Goal: Transaction & Acquisition: Purchase product/service

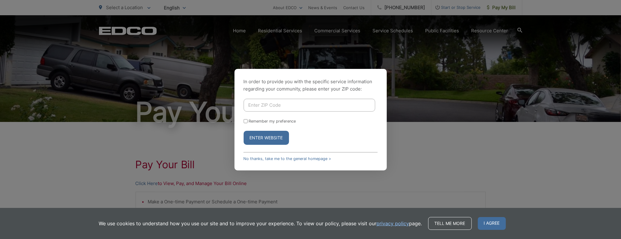
click at [263, 104] on input "Enter ZIP Code" at bounding box center [310, 105] width 132 height 13
type input "92083"
click at [244, 131] on button "Enter Website" at bounding box center [266, 138] width 45 height 14
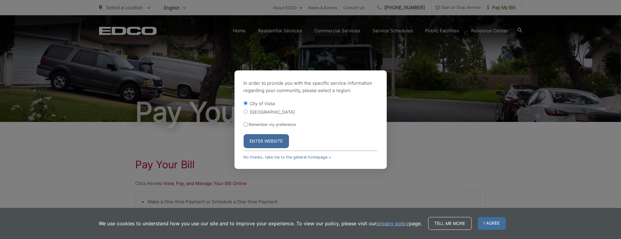
click at [262, 136] on button "Enter Website" at bounding box center [266, 141] width 45 height 14
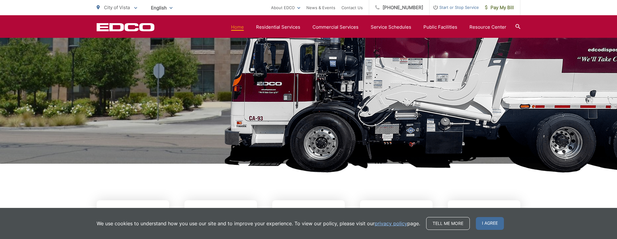
scroll to position [104, 0]
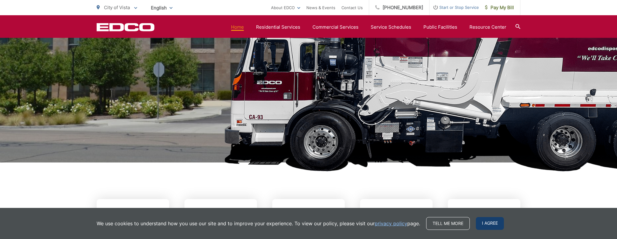
click at [488, 224] on span "I agree" at bounding box center [489, 223] width 28 height 13
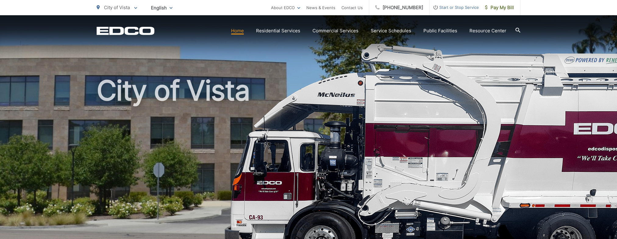
scroll to position [0, 0]
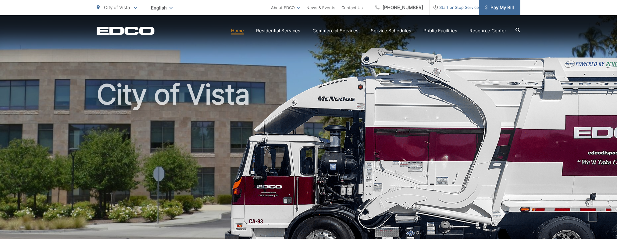
click at [495, 8] on span "Pay My Bill" at bounding box center [499, 7] width 29 height 7
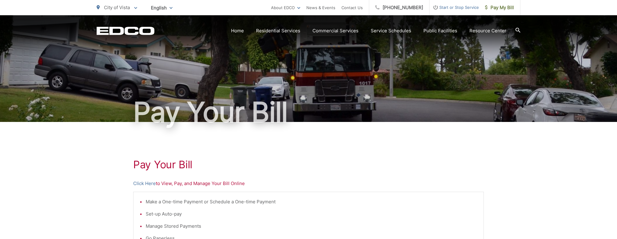
click at [447, 6] on span "Start or Stop Service" at bounding box center [453, 7] width 49 height 7
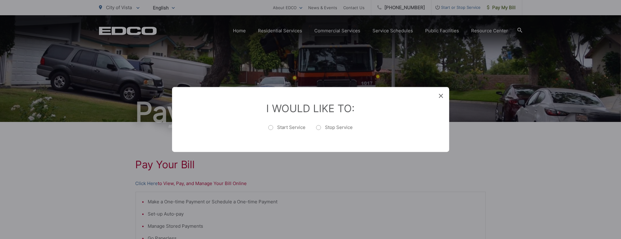
click at [439, 96] on icon at bounding box center [441, 96] width 4 height 4
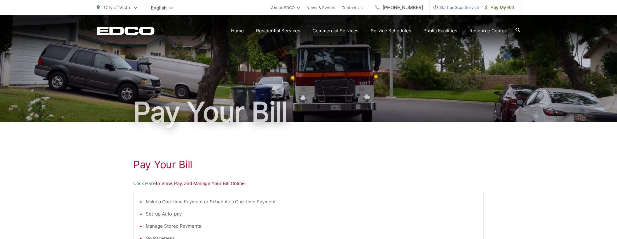
click at [313, 161] on h1 "Pay Your Bill" at bounding box center [308, 164] width 350 height 12
click at [321, 120] on h1 "Pay Your Bill" at bounding box center [308, 112] width 423 height 30
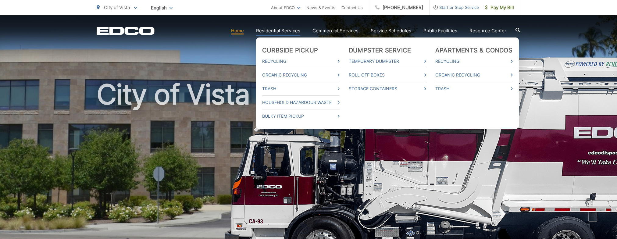
click at [277, 33] on link "Residential Services" at bounding box center [278, 30] width 44 height 7
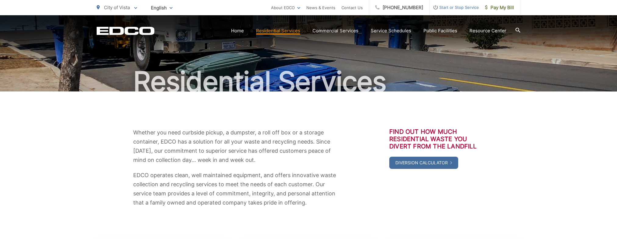
scroll to position [30, 0]
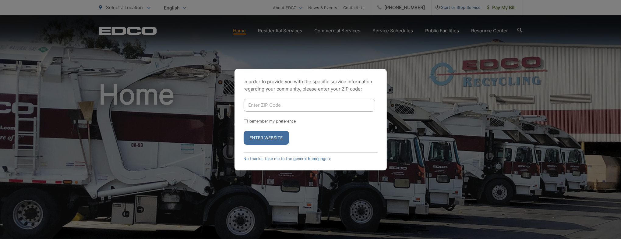
click at [278, 107] on input "Enter ZIP Code" at bounding box center [310, 105] width 132 height 13
type input "92083"
click at [272, 140] on button "Enter Website" at bounding box center [266, 138] width 45 height 14
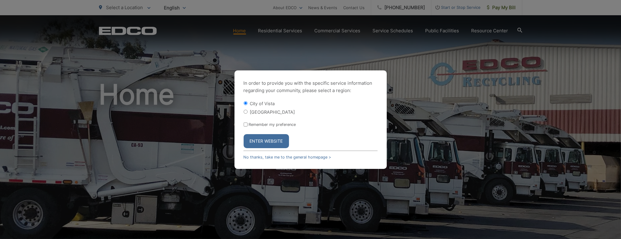
click at [261, 113] on label "[GEOGRAPHIC_DATA]" at bounding box center [272, 111] width 45 height 5
click at [248, 113] on input "[GEOGRAPHIC_DATA]" at bounding box center [246, 112] width 4 height 4
radio input "true"
click at [257, 105] on label "City of Vista" at bounding box center [262, 103] width 25 height 5
click at [248, 105] on input "City of Vista" at bounding box center [246, 103] width 4 height 4
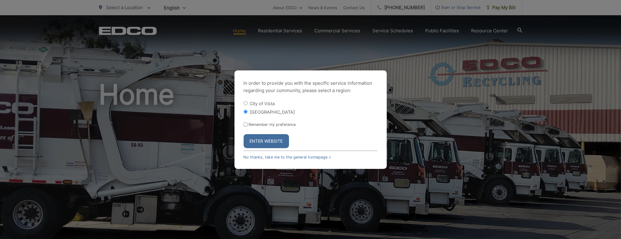
radio input "true"
click at [274, 142] on button "Enter Website" at bounding box center [266, 141] width 45 height 14
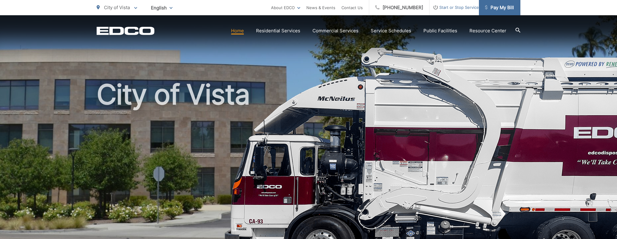
click at [501, 9] on span "Pay My Bill" at bounding box center [499, 7] width 29 height 7
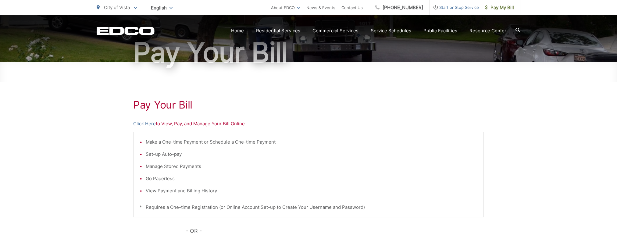
scroll to position [61, 0]
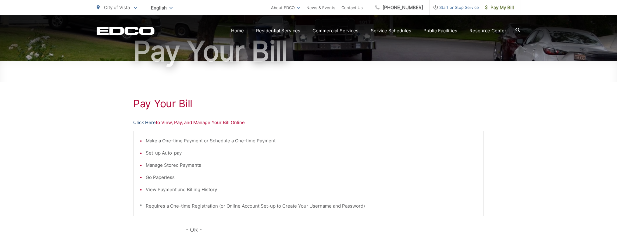
click at [149, 123] on link "Click Here" at bounding box center [144, 122] width 23 height 7
